Goal: Check status: Check status

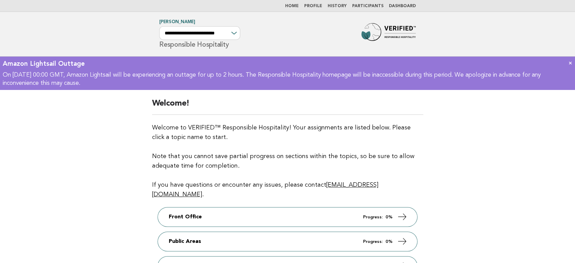
click at [403, 5] on link "Dashboard" at bounding box center [402, 6] width 27 height 4
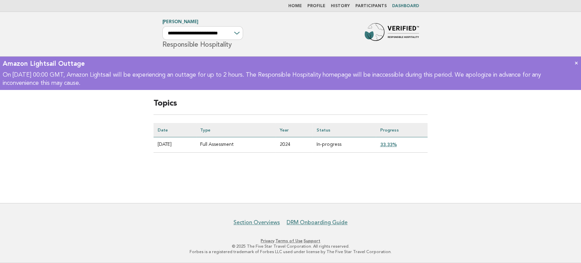
click at [575, 62] on link "×" at bounding box center [577, 62] width 4 height 7
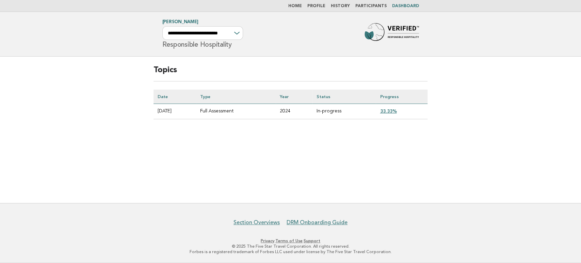
click at [324, 151] on main "Topics Date Type Year Status Progress [DATE] Full Assessment 2024 In-progress 3…" at bounding box center [290, 130] width 581 height 146
drag, startPoint x: 377, startPoint y: 149, endPoint x: 380, endPoint y: 139, distance: 10.9
click at [377, 149] on main "Topics Date Type Year Status Progress [DATE] Full Assessment 2024 In-progress 3…" at bounding box center [290, 130] width 581 height 146
click at [393, 109] on link "33.33%" at bounding box center [388, 110] width 17 height 5
click at [234, 146] on main "Topics Date Type Year Status Progress [DATE] Full Assessment 2024 In-progress 3…" at bounding box center [290, 130] width 581 height 146
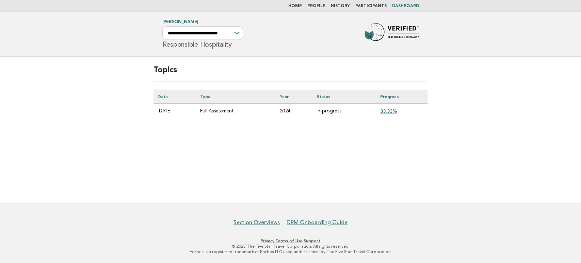
click at [294, 155] on main "Topics Date Type Year Status Progress [DATE] Full Assessment 2024 In-progress 3…" at bounding box center [290, 130] width 581 height 146
click at [295, 178] on main "Topics Date Type Year Status Progress [DATE] Full Assessment 2024 In-progress 3…" at bounding box center [290, 130] width 581 height 146
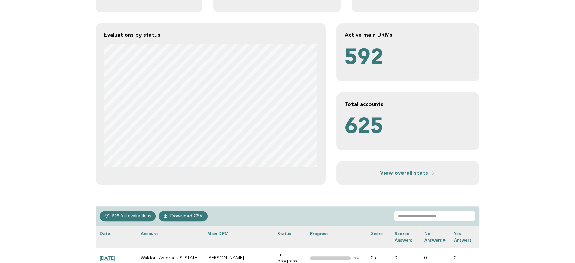
scroll to position [151, 0]
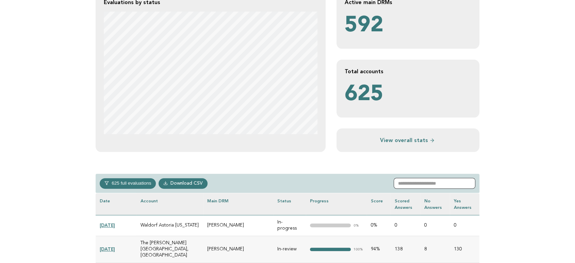
click at [443, 186] on input "text" at bounding box center [435, 183] width 82 height 11
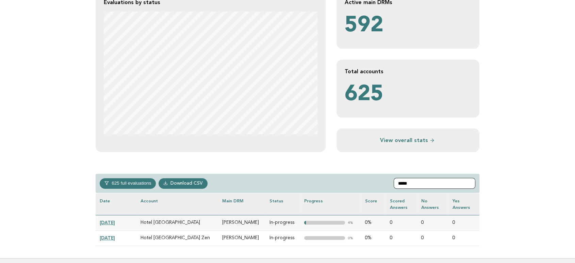
type input "*****"
